Goal: Book appointment/travel/reservation

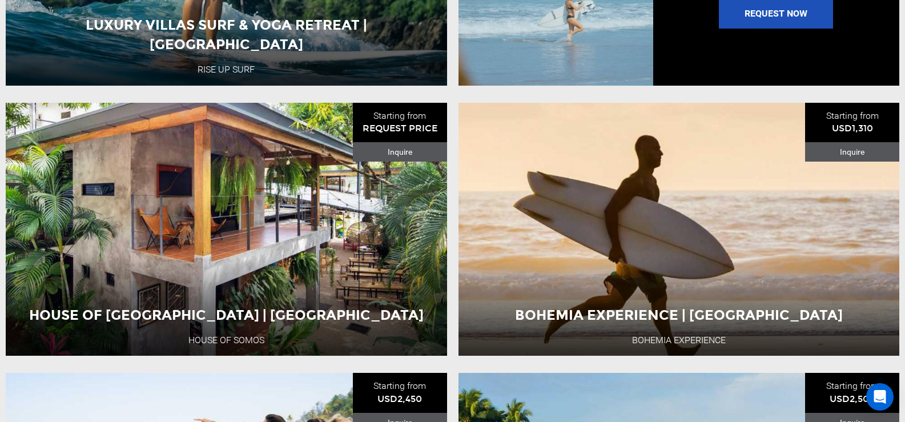
scroll to position [1142, 0]
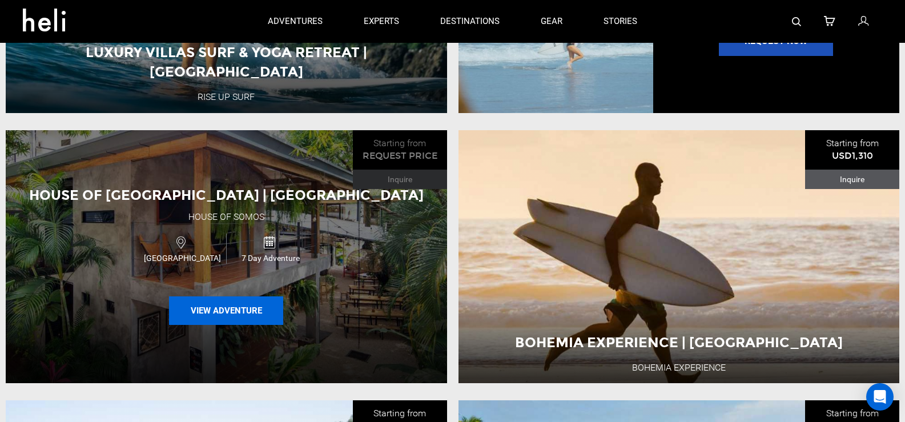
click at [249, 318] on button "View Adventure" at bounding box center [226, 310] width 114 height 29
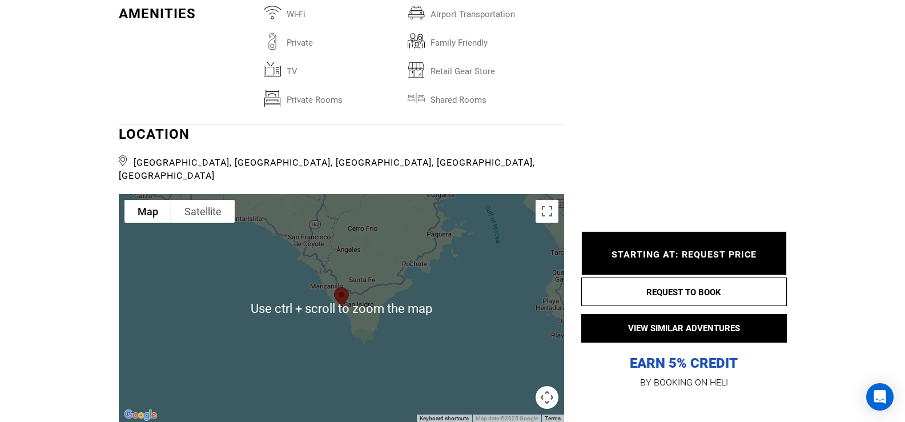
scroll to position [2455, 0]
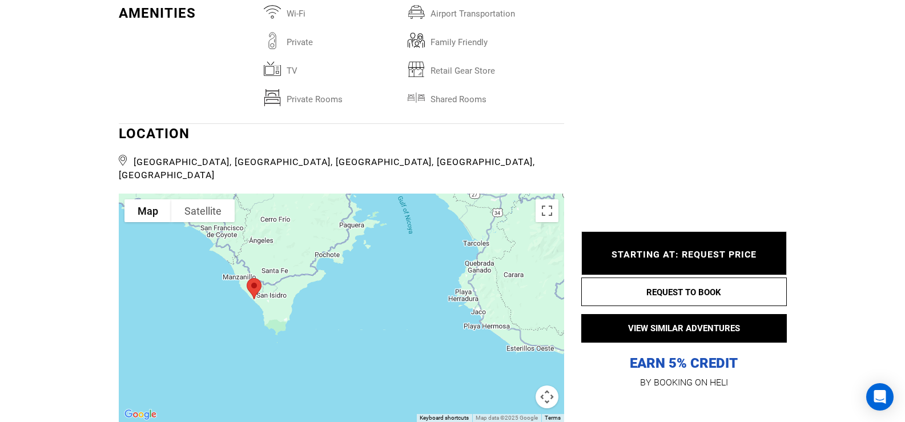
drag, startPoint x: 373, startPoint y: 263, endPoint x: 285, endPoint y: 255, distance: 88.9
click at [285, 255] on div at bounding box center [341, 308] width 445 height 228
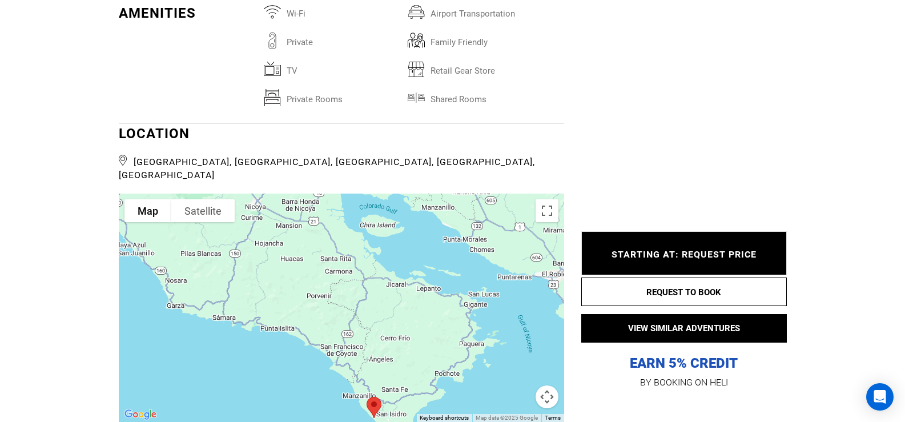
drag, startPoint x: 333, startPoint y: 280, endPoint x: 454, endPoint y: 385, distance: 159.9
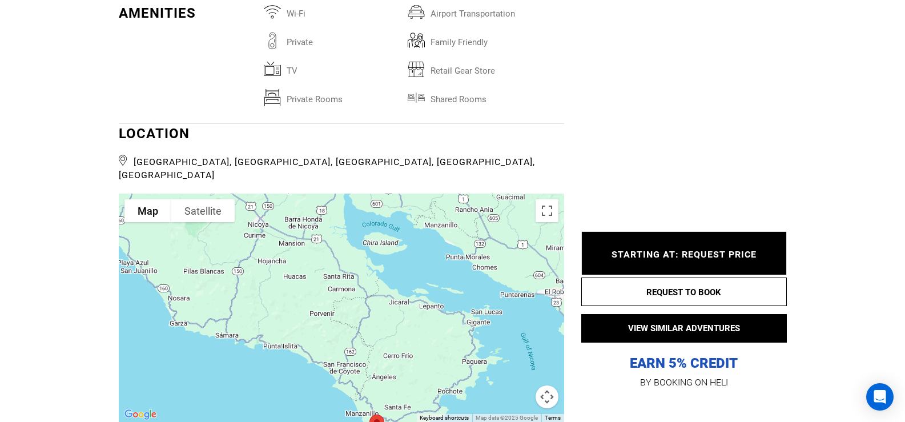
drag, startPoint x: 371, startPoint y: 282, endPoint x: 373, endPoint y: 301, distance: 20.1
click at [373, 301] on div at bounding box center [341, 308] width 445 height 228
type input "Surf"
